Goal: Find specific page/section

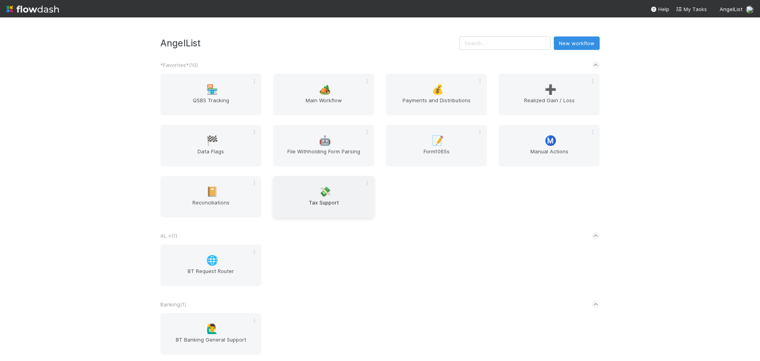
click at [292, 186] on div "💸 Tax Support" at bounding box center [323, 197] width 101 height 42
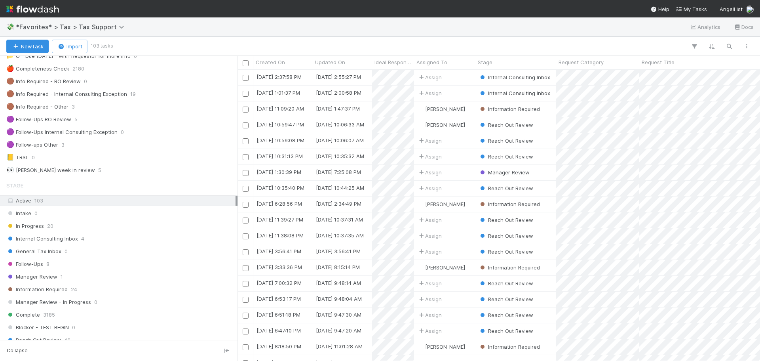
scroll to position [79, 0]
